Goal: Find specific page/section: Find specific page/section

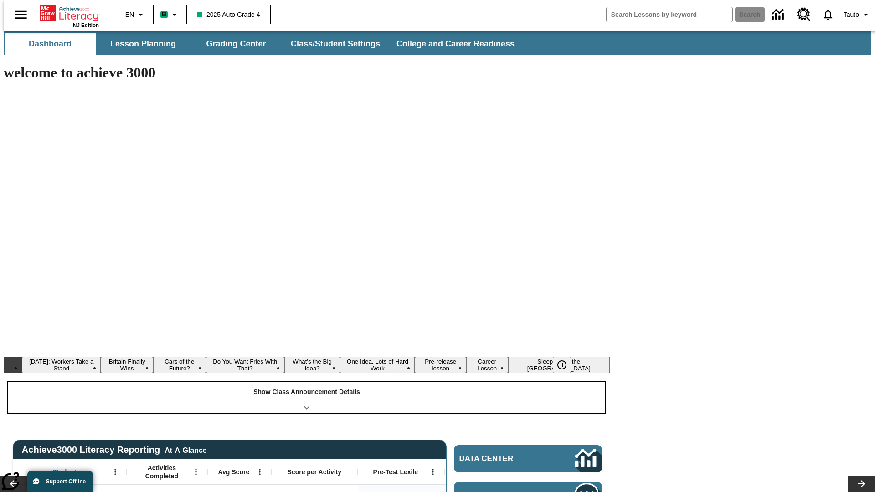
click at [307, 382] on div "Show Class Announcement Details" at bounding box center [306, 397] width 597 height 31
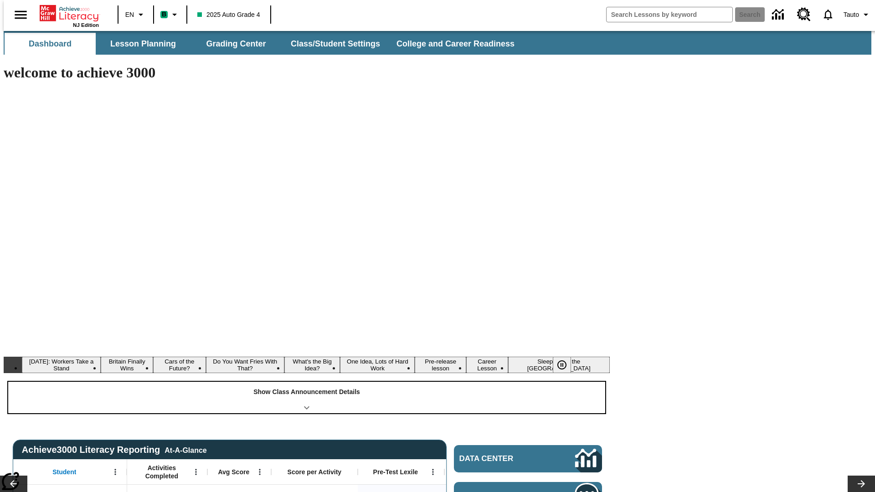
click at [307, 382] on div "Show Class Announcement Details" at bounding box center [306, 397] width 597 height 31
